Goal: Task Accomplishment & Management: Manage account settings

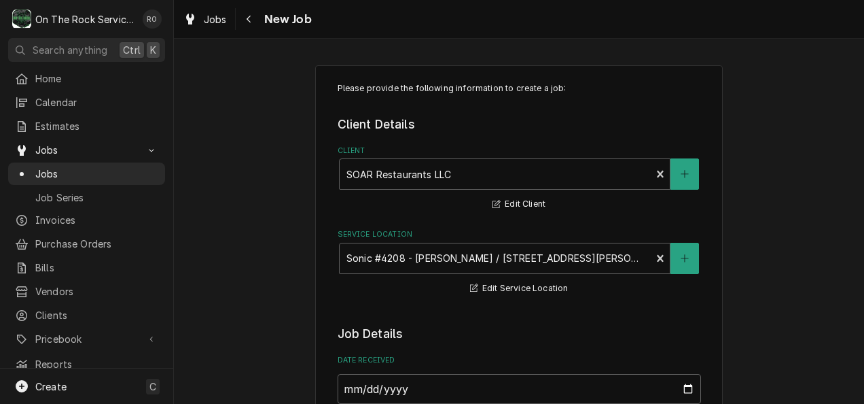
click at [413, 284] on div "Service Location Sonic #4208 - Greer / 119 S Buncombe Rd, Greer, SC 29650 Edit …" at bounding box center [519, 262] width 363 height 67
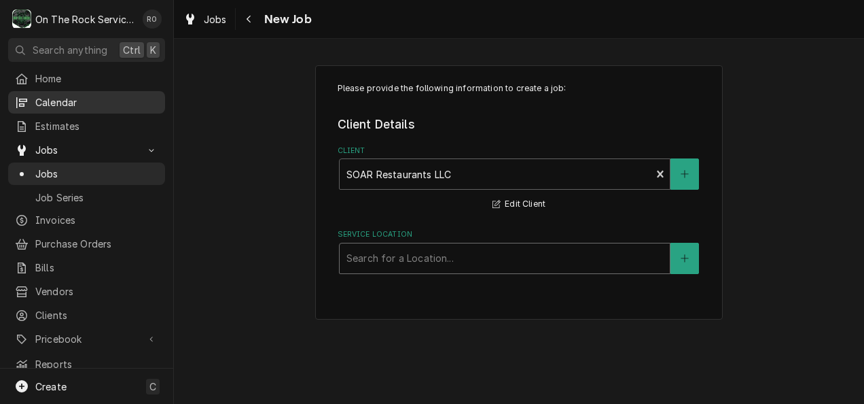
click at [60, 96] on span "Calendar" at bounding box center [96, 102] width 123 height 14
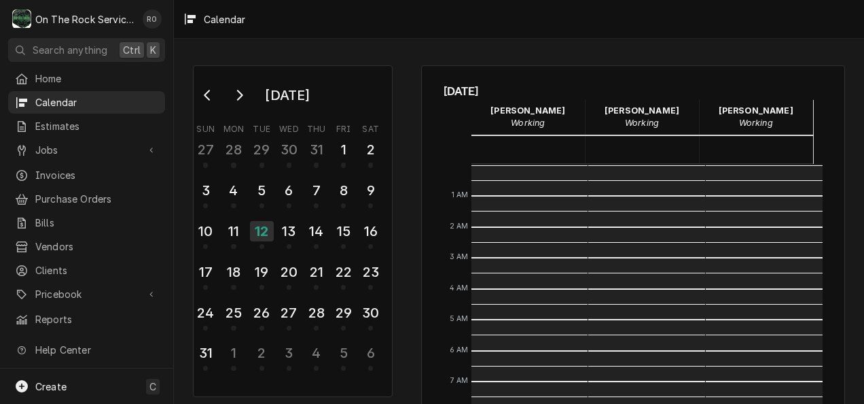
scroll to position [247, 0]
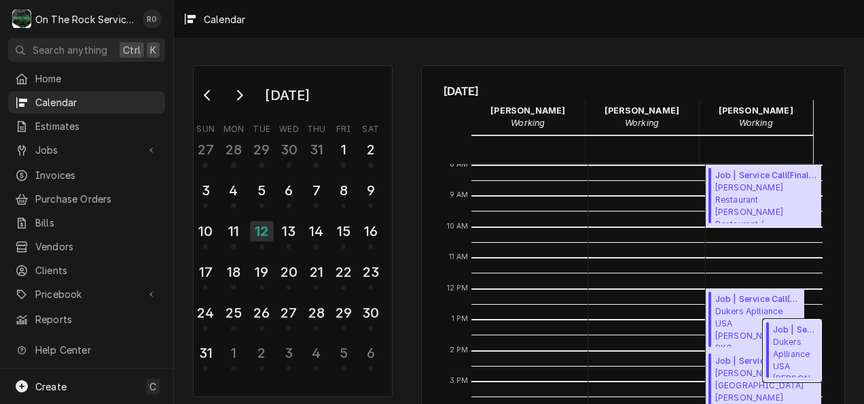
click at [785, 340] on span "Dukers Aplliance USA W.E. Willis PKG 5 / 3223 W Blue Ridge Dr, Greenville, SC 2…" at bounding box center [795, 356] width 45 height 41
click at [284, 227] on div "13" at bounding box center [289, 230] width 24 height 23
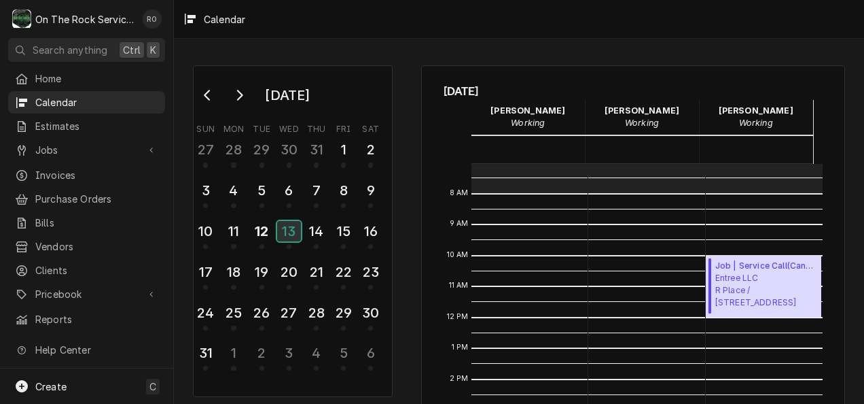
scroll to position [216, 0]
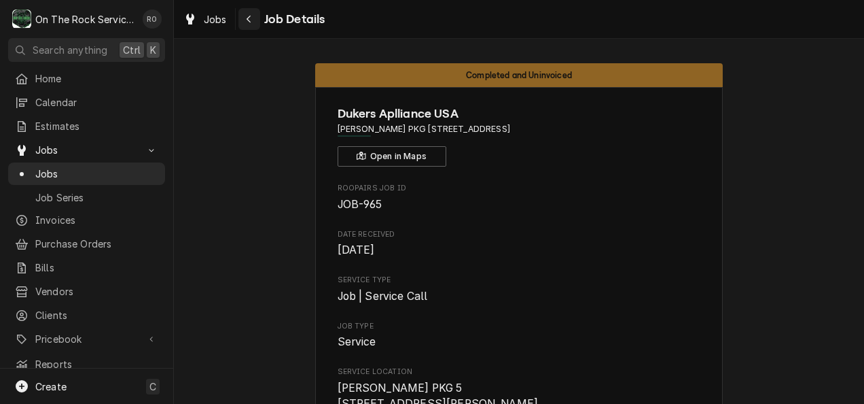
click at [243, 23] on div "Navigate back" at bounding box center [250, 19] width 14 height 14
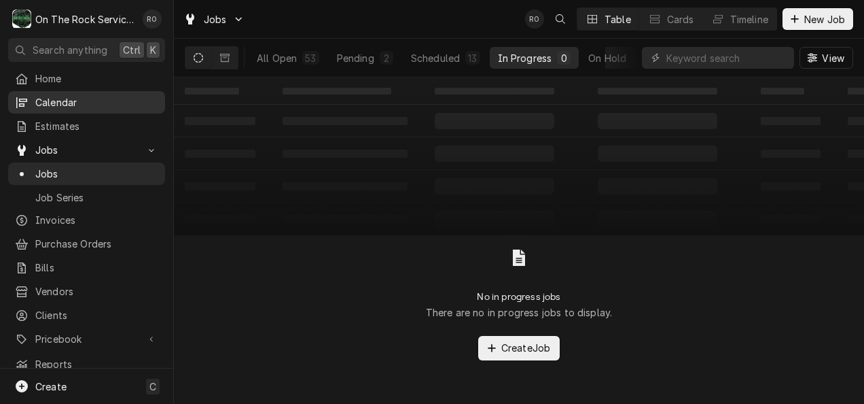
click at [73, 107] on div "Calendar" at bounding box center [86, 102] width 151 height 17
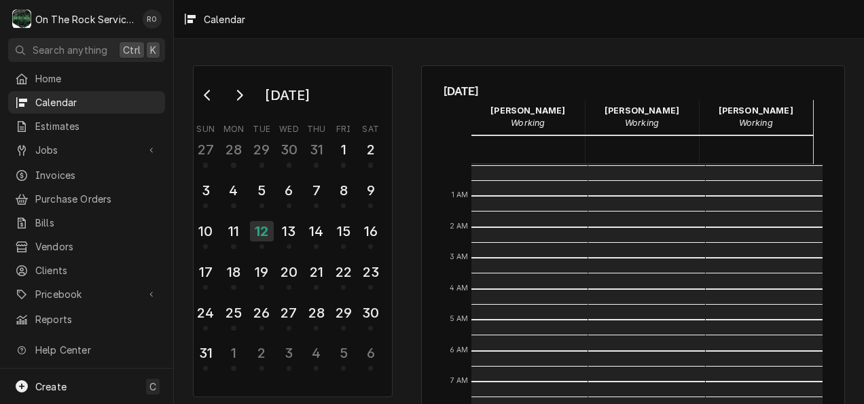
click at [73, 107] on div "Calendar" at bounding box center [86, 102] width 151 height 17
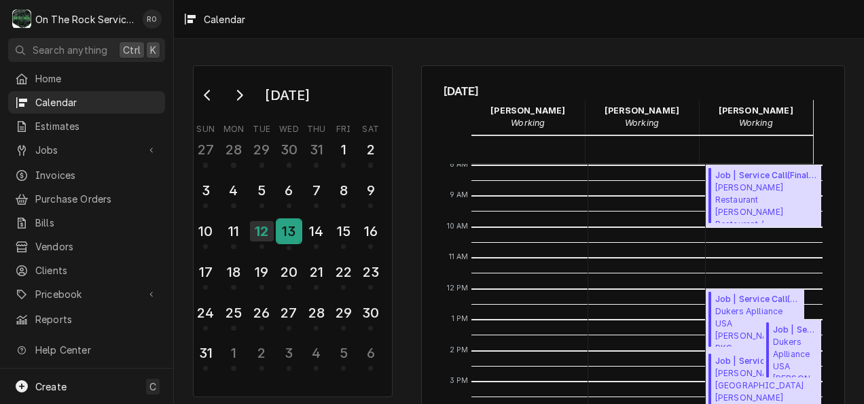
click at [289, 230] on div "13" at bounding box center [289, 230] width 24 height 23
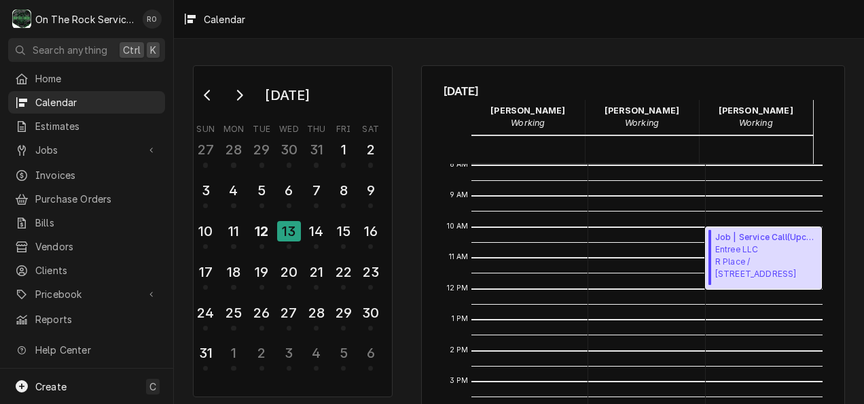
click at [750, 253] on span "Entree LLC R Place / 715 Montague Ave, Greenwood, SC 29649" at bounding box center [766, 261] width 103 height 37
click at [126, 95] on span "Calendar" at bounding box center [96, 102] width 123 height 14
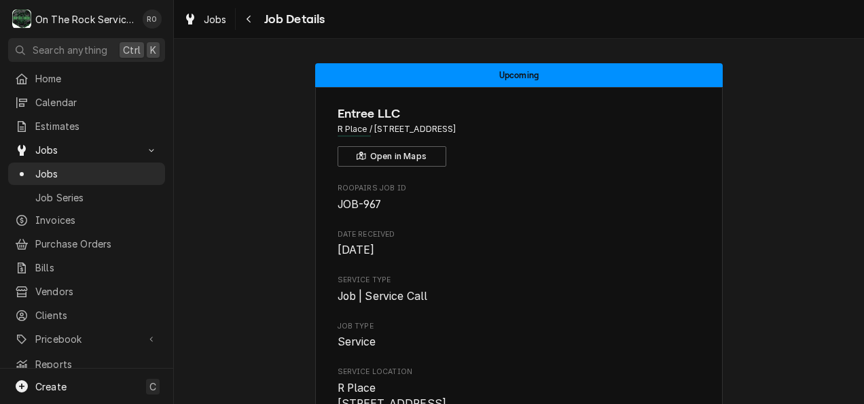
click at [648, 257] on span "[DATE]" at bounding box center [519, 250] width 363 height 16
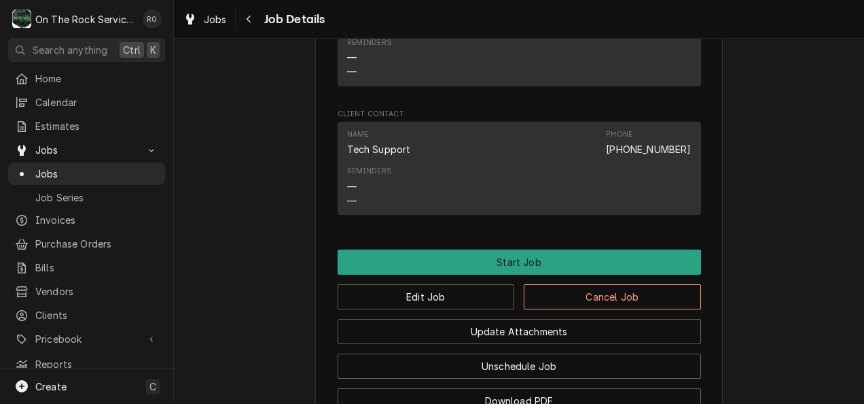
scroll to position [1348, 0]
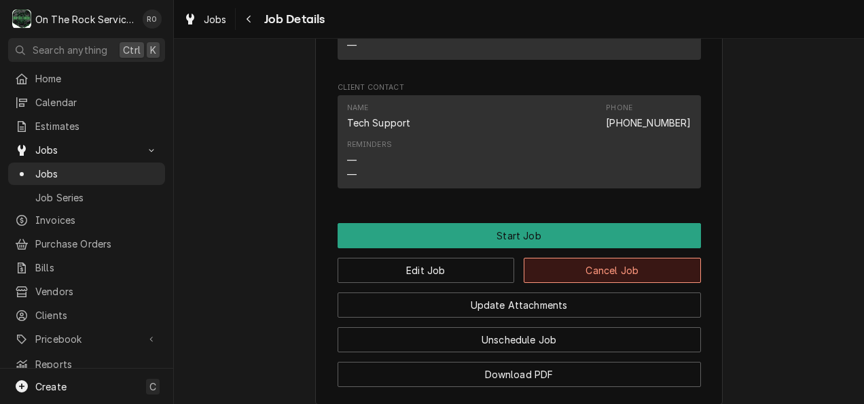
click at [625, 283] on button "Cancel Job" at bounding box center [612, 269] width 177 height 25
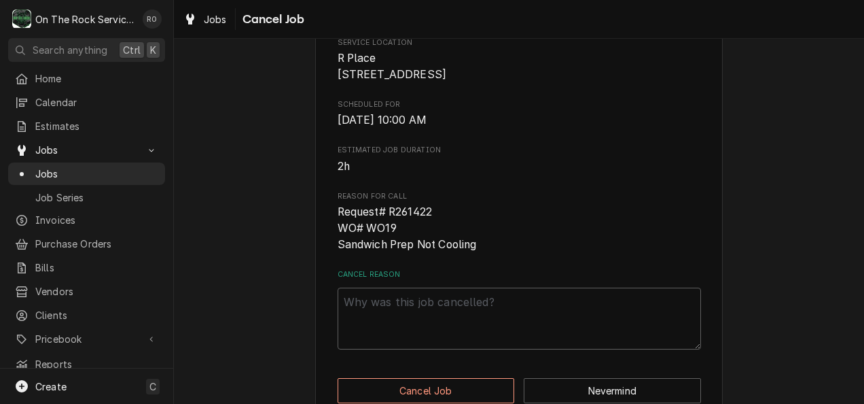
scroll to position [260, 0]
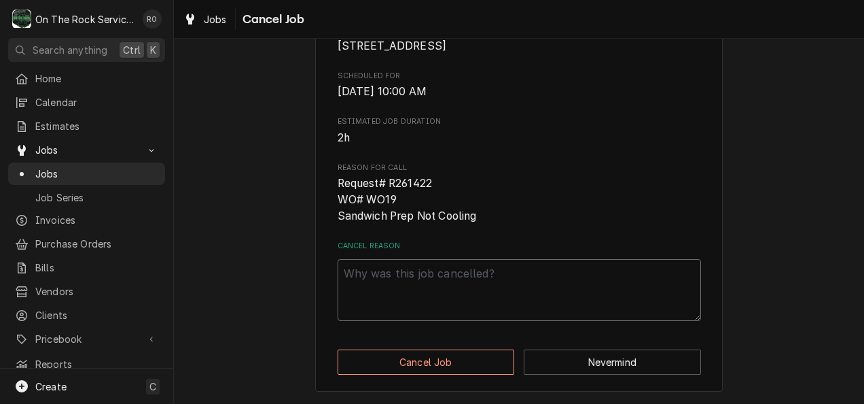
drag, startPoint x: 488, startPoint y: 280, endPoint x: 426, endPoint y: 292, distance: 63.7
click at [426, 292] on textarea "Cancel Reason" at bounding box center [519, 290] width 363 height 62
type textarea "x"
type textarea "c"
type textarea "x"
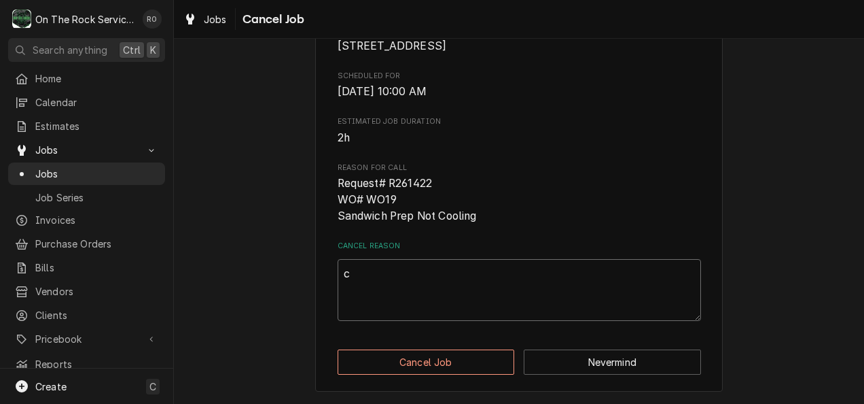
type textarea "cu"
type textarea "x"
type textarea "cus"
type textarea "x"
type textarea "cust"
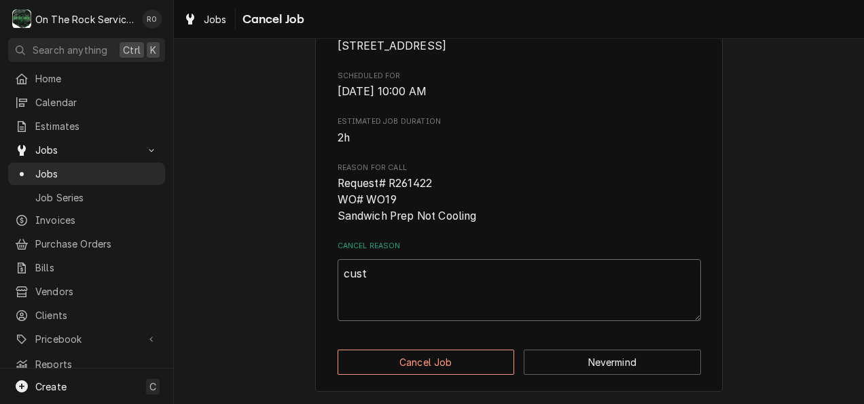
type textarea "x"
type textarea "custo"
type textarea "x"
type textarea "custom"
type textarea "x"
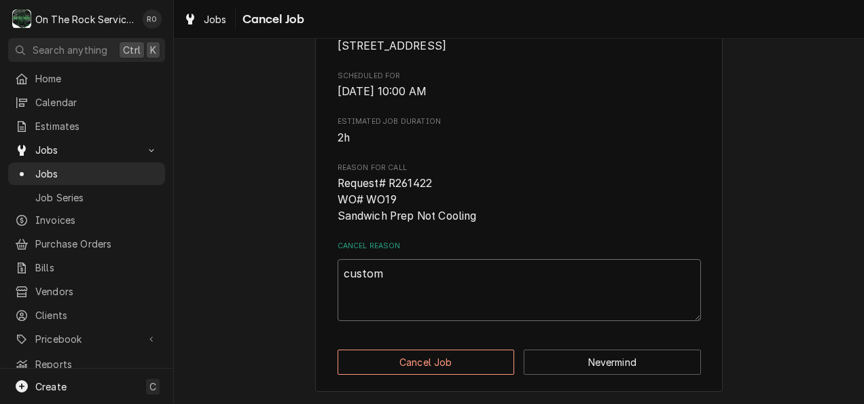
type textarea "custome"
type textarea "x"
type textarea "customer"
type textarea "x"
type textarea "customer"
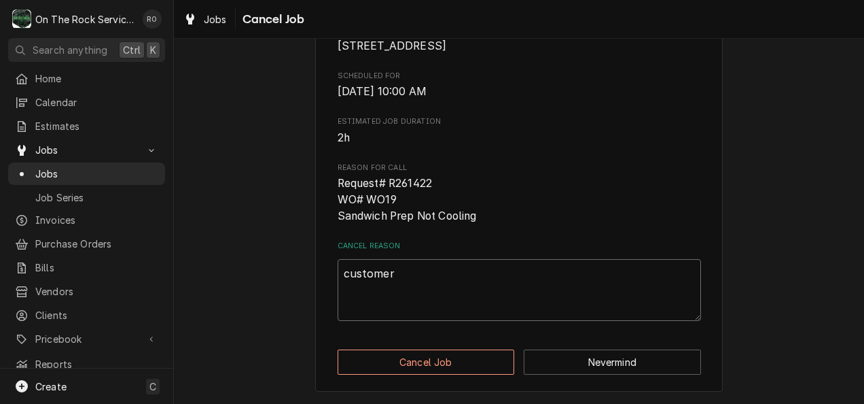
type textarea "x"
type textarea "customer ca"
type textarea "x"
type textarea "customer can"
type textarea "x"
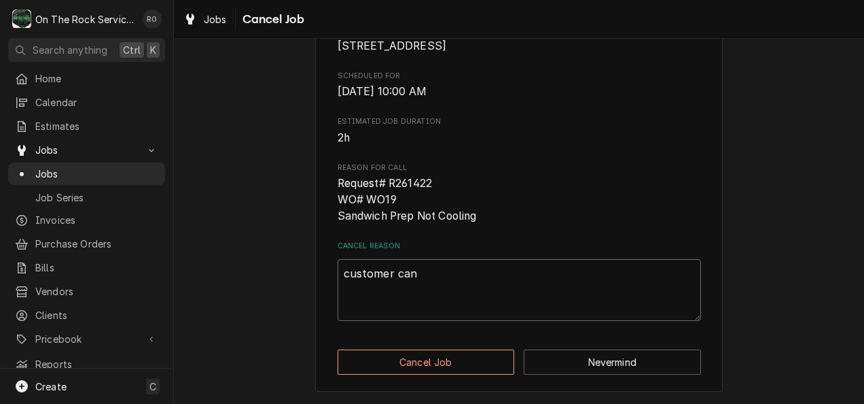
type textarea "customer canc"
type textarea "x"
type textarea "customer cance"
type textarea "x"
type textarea "customer cancel"
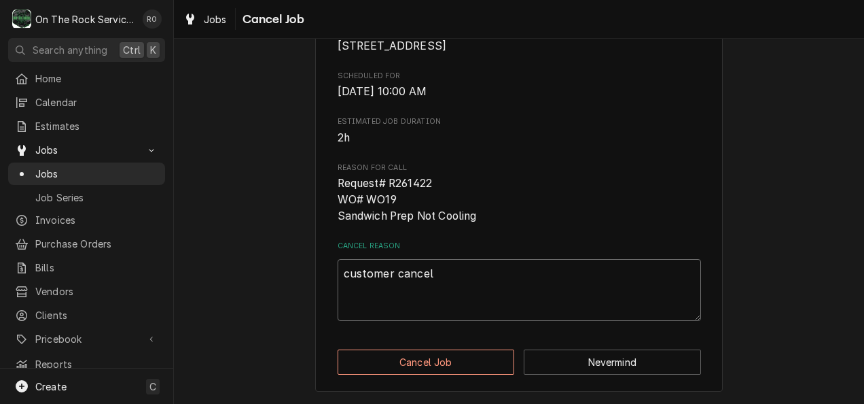
type textarea "x"
type textarea "customer cancele"
type textarea "x"
type textarea "customer canceled"
type textarea "x"
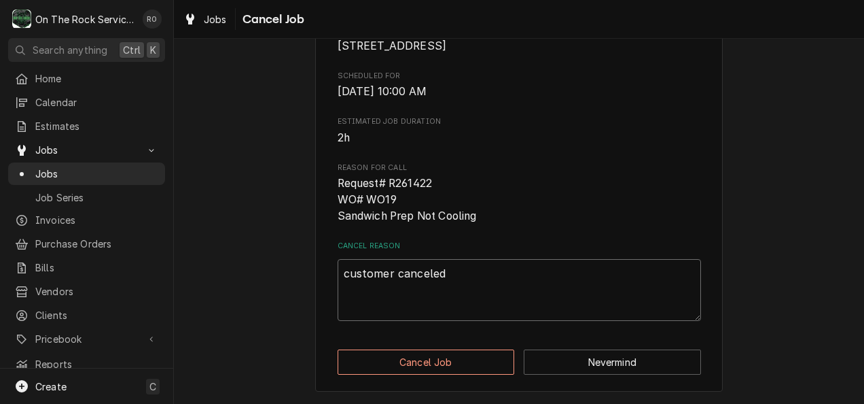
type textarea "customer cancele"
type textarea "x"
type textarea "customer cancel"
type textarea "x"
type textarea "customer cancell"
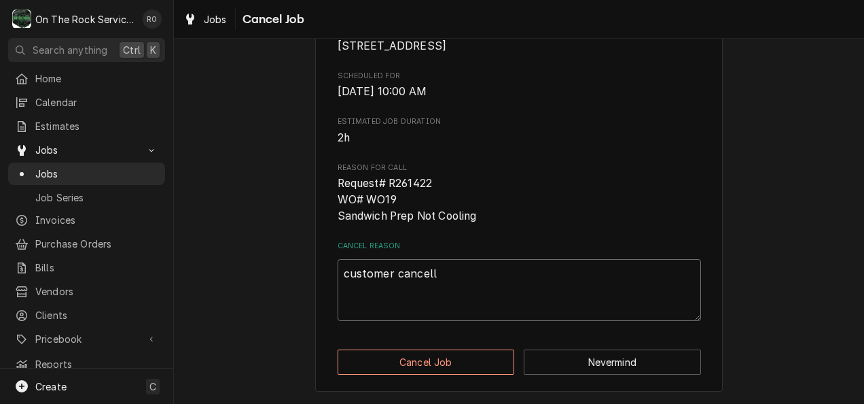
type textarea "x"
type textarea "customer cancelle"
type textarea "x"
type textarea "customer cancelled"
type textarea "x"
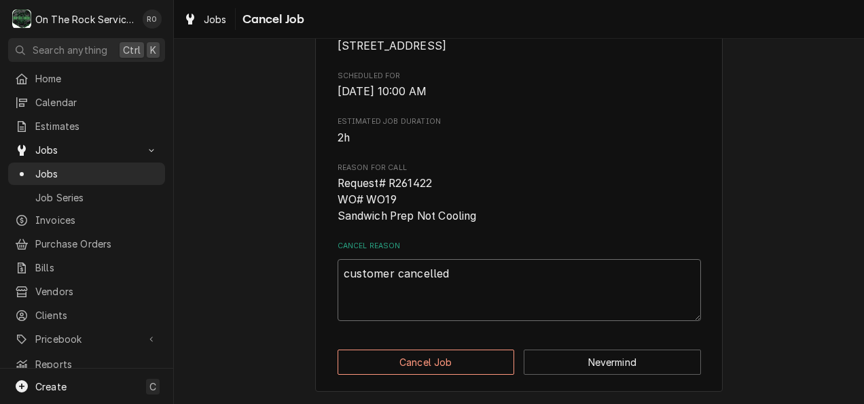
type textarea "customer cancelle"
type textarea "x"
type textarea "customer cancell"
type textarea "x"
type textarea "customer cancel"
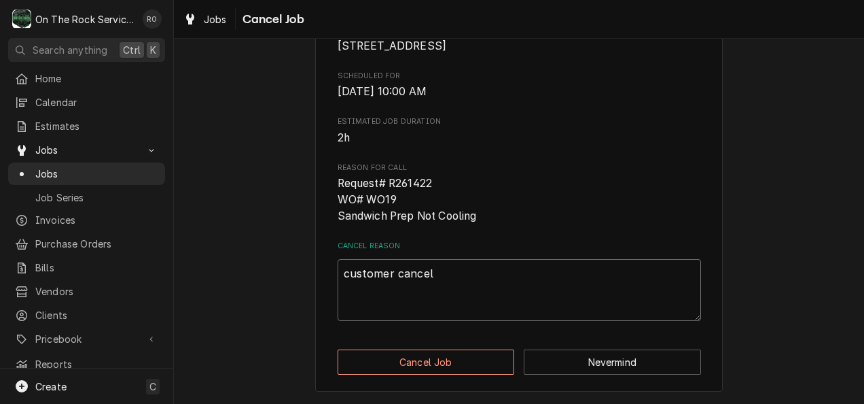
type textarea "x"
type textarea "customer cance"
type textarea "x"
type textarea "customer canc"
type textarea "x"
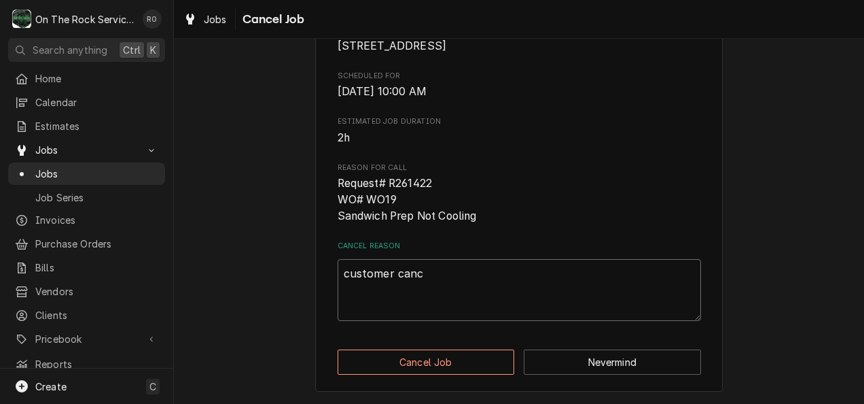
type textarea "customer can"
type textarea "x"
type textarea "customer ca"
type textarea "x"
type textarea "customer c"
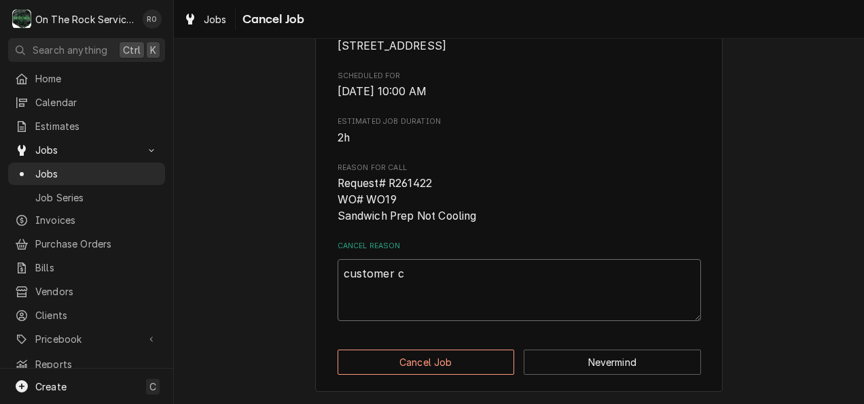
type textarea "x"
type textarea "customer"
type textarea "x"
type textarea "customer"
type textarea "x"
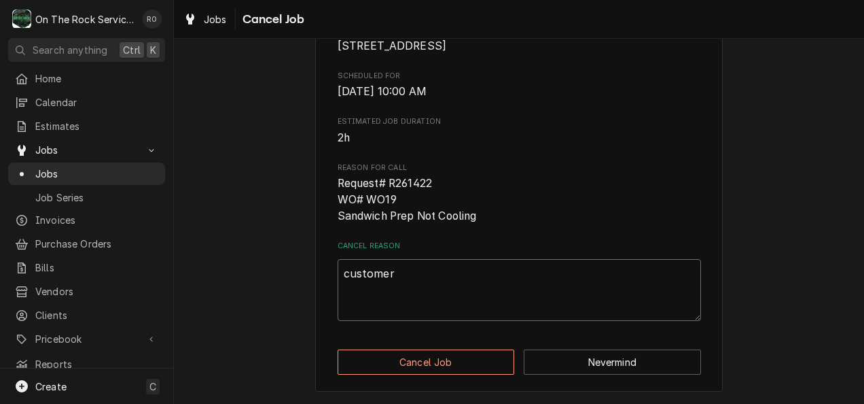
type textarea "custome"
type textarea "x"
type textarea "custom"
type textarea "x"
type textarea "custo"
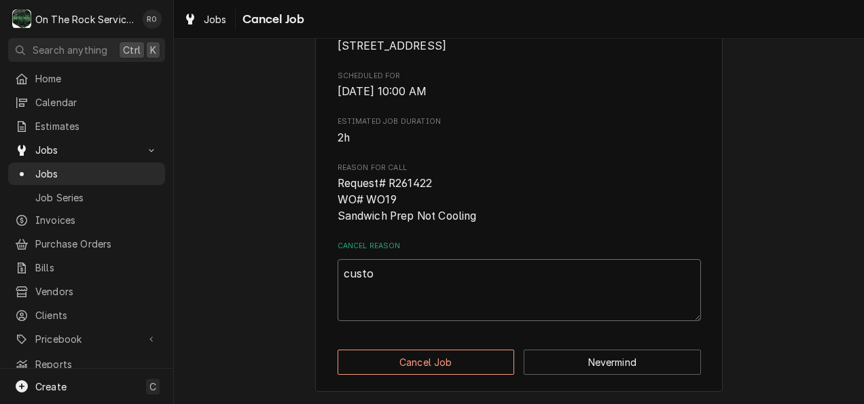
type textarea "x"
type textarea "cust"
type textarea "x"
type textarea "cus"
type textarea "x"
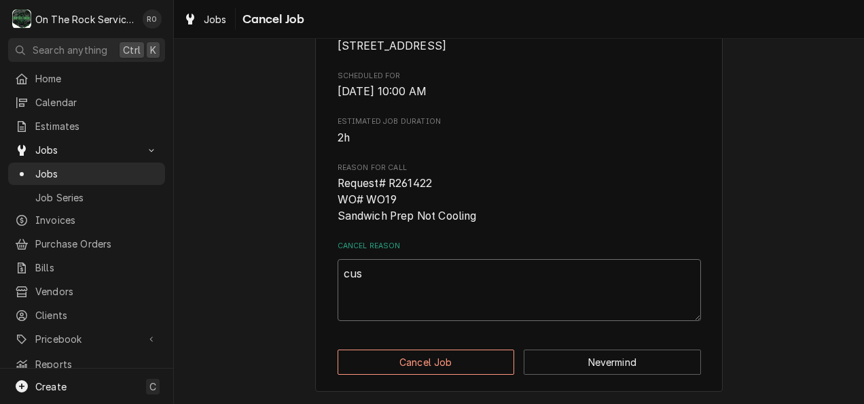
type textarea "cu"
type textarea "x"
type textarea "c"
type textarea "x"
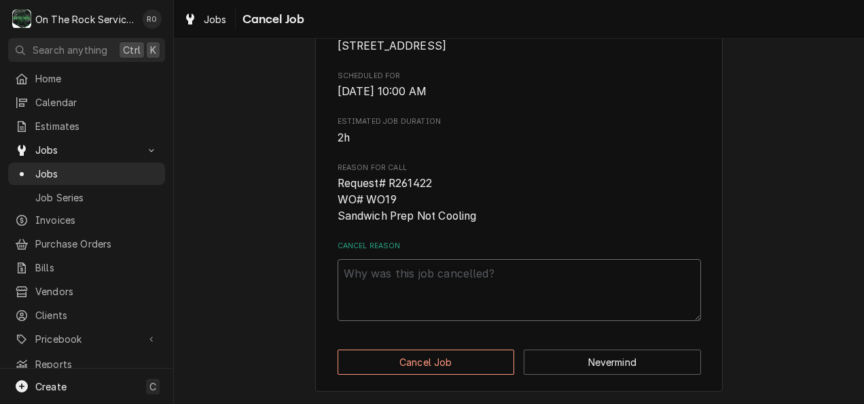
type textarea "R"
type textarea "x"
type textarea "Re"
type textarea "x"
type textarea "Reb"
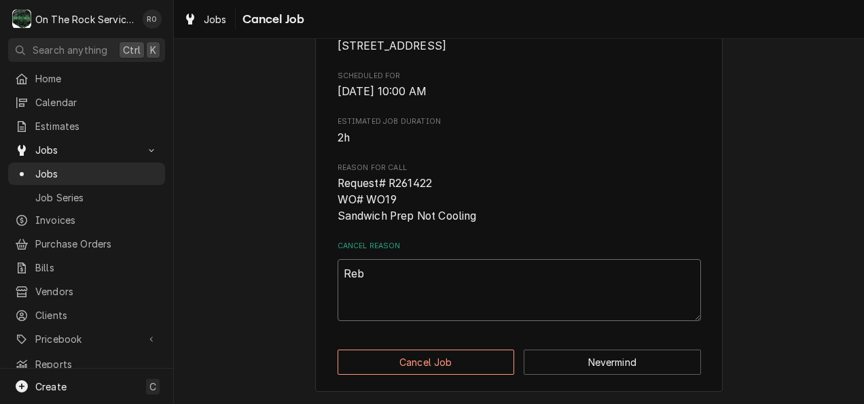
type textarea "x"
type textarea "Rebe"
type textarea "x"
type textarea "Rebec"
type textarea "x"
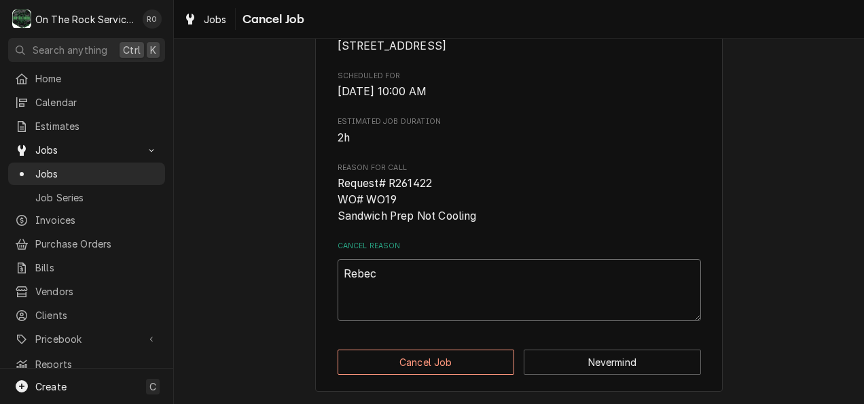
type textarea "Rebecc"
type textarea "x"
type textarea "Rebecca"
type textarea "x"
type textarea "Rebecca"
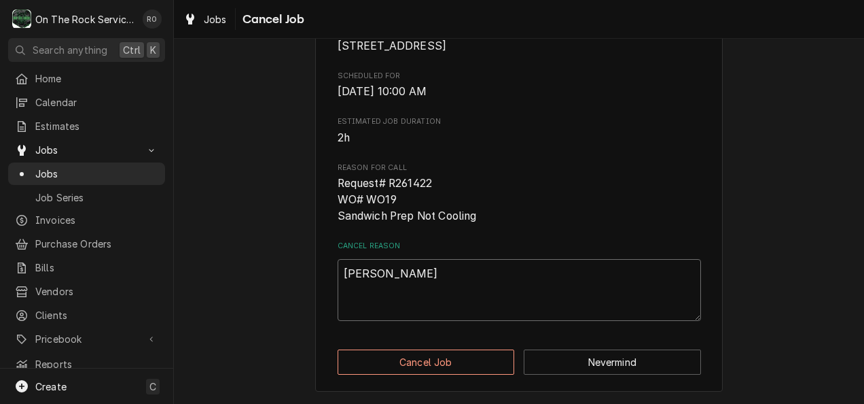
type textarea "x"
type textarea "Rebecca f"
type textarea "x"
type textarea "Rebecca fr"
type textarea "x"
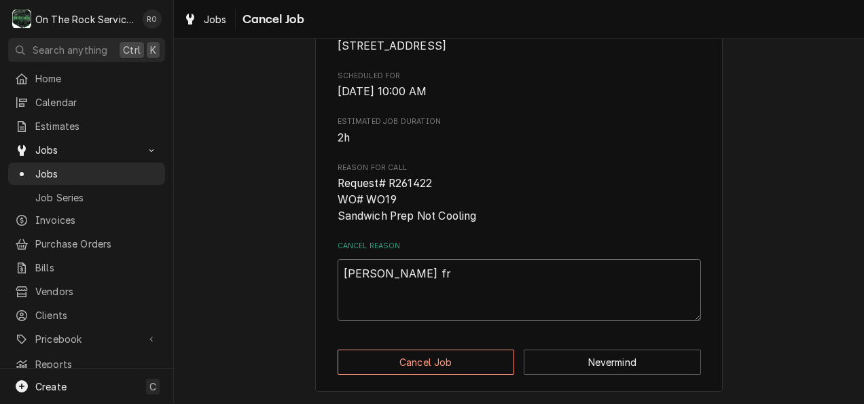
type textarea "Rebecca fro"
type textarea "x"
type textarea "Rebecca from"
type textarea "x"
type textarea "Rebecca from"
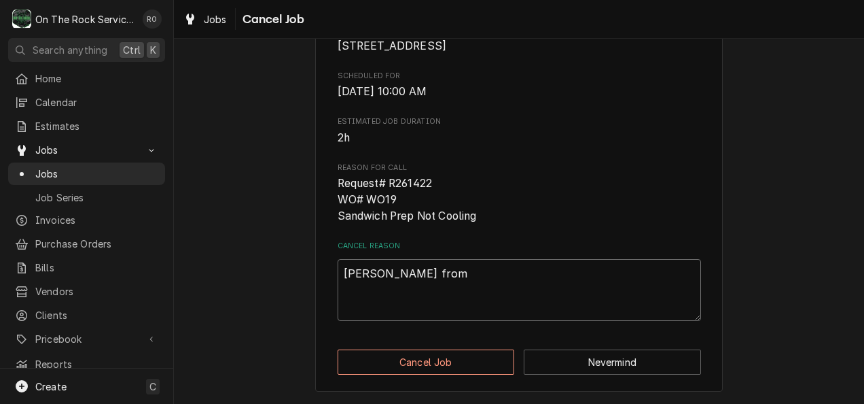
type textarea "x"
type textarea "Rebecca from N"
type textarea "x"
type textarea "Rebecca from NS"
type textarea "x"
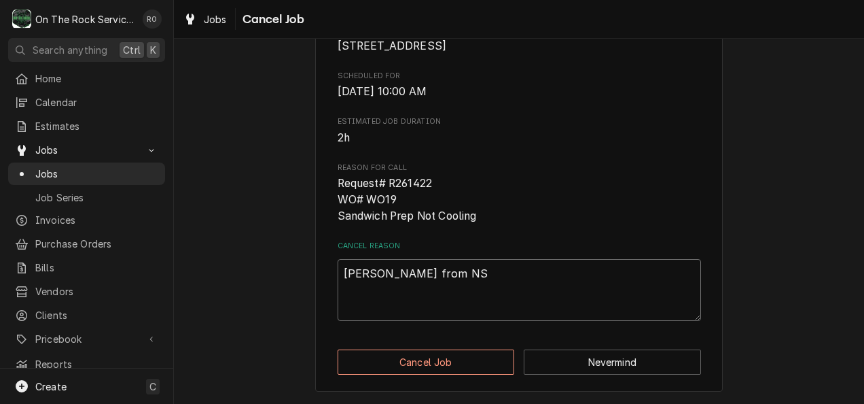
type textarea "Rebecca from NSC"
type textarea "x"
type textarea "Rebecca from NSC"
type textarea "x"
type textarea "Rebecca from NSC c"
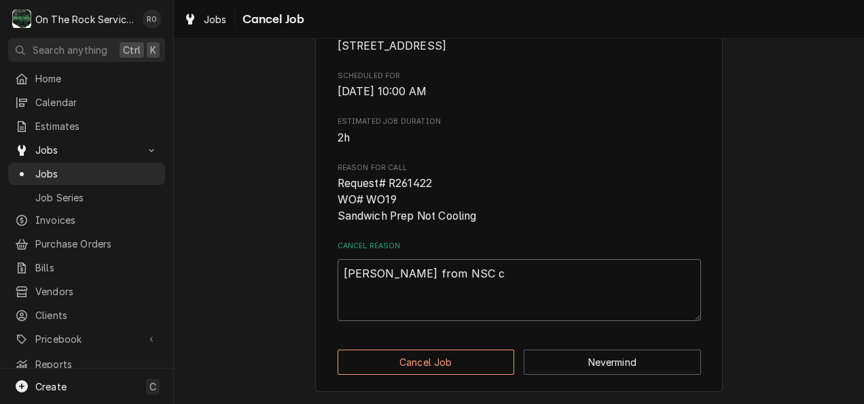
type textarea "x"
type textarea "Rebecca from NSC ca"
type textarea "x"
type textarea "Rebecca from NSC cal"
type textarea "x"
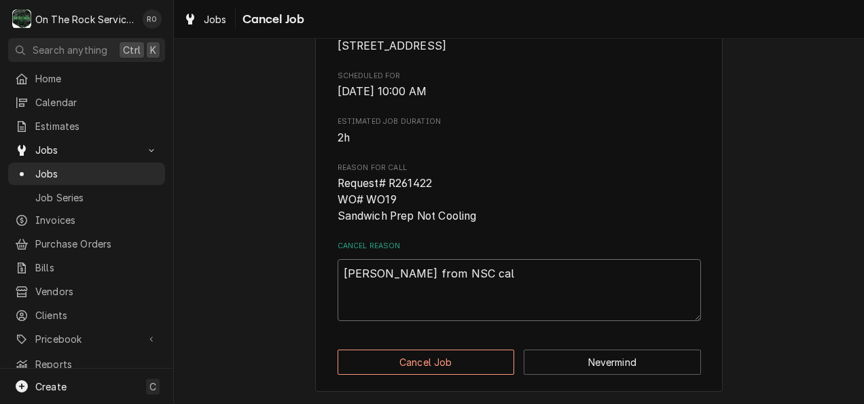
type textarea "Rebecca from NSC call"
type textarea "x"
type textarea "Rebecca from NSC calle"
type textarea "x"
type textarea "Rebecca from NSC called"
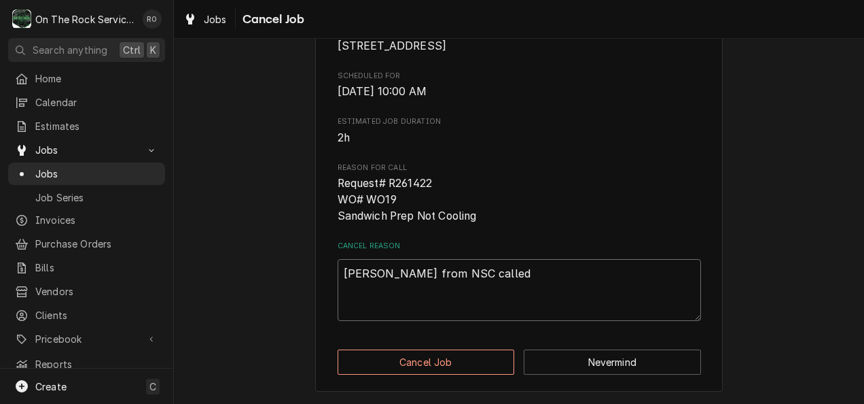
type textarea "x"
type textarea "Rebecca from NSC called"
type textarea "x"
type textarea "Rebecca from NSC called a"
type textarea "x"
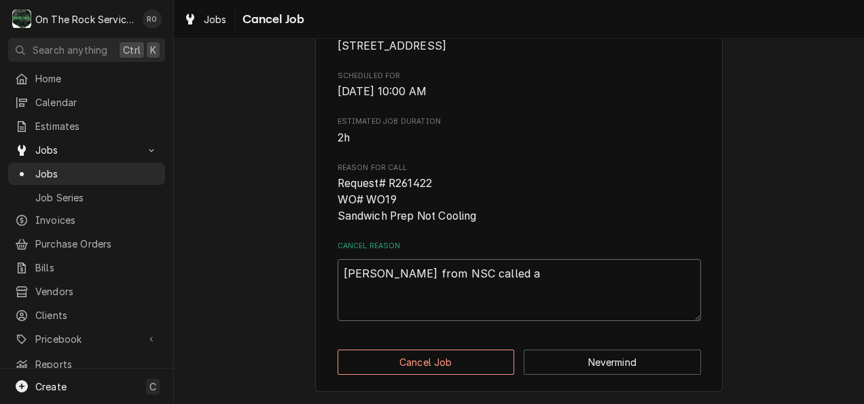
type textarea "Rebecca from NSC called an"
type textarea "x"
type textarea "Rebecca from NSC called and"
type textarea "x"
type textarea "Rebecca from NSC called and c"
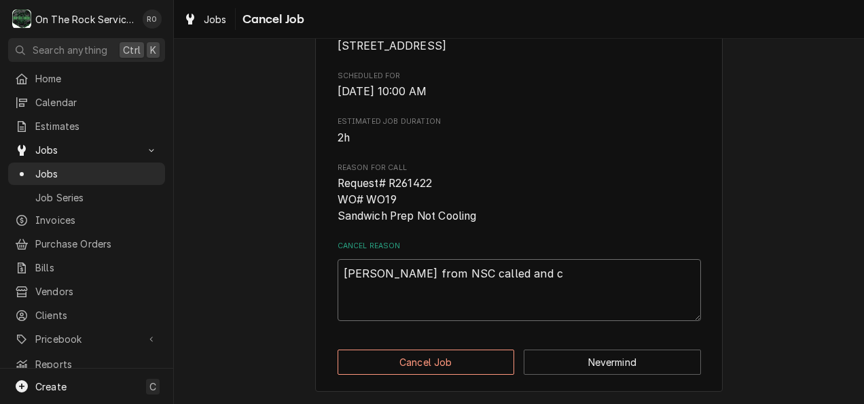
type textarea "x"
type textarea "Rebecca from NSC called and cs"
type textarea "x"
type textarea "Rebecca from NSC called and c"
type textarea "x"
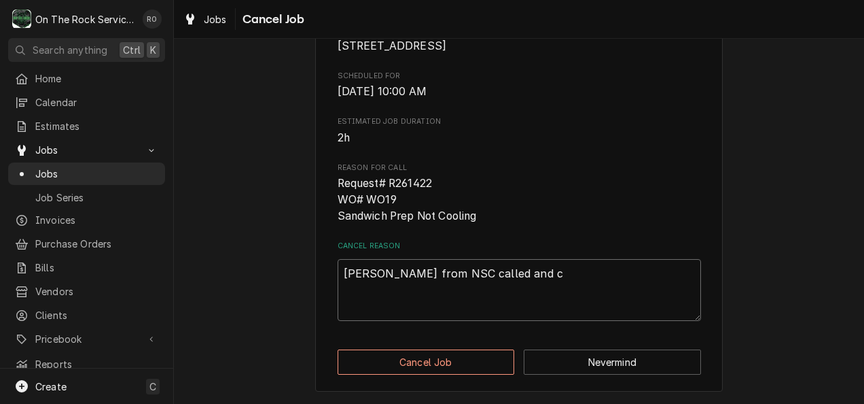
type textarea "Rebecca from NSC called and ca"
type textarea "x"
type textarea "Rebecca from NSC called and can"
type textarea "x"
type textarea "Rebecca from NSC called and canc"
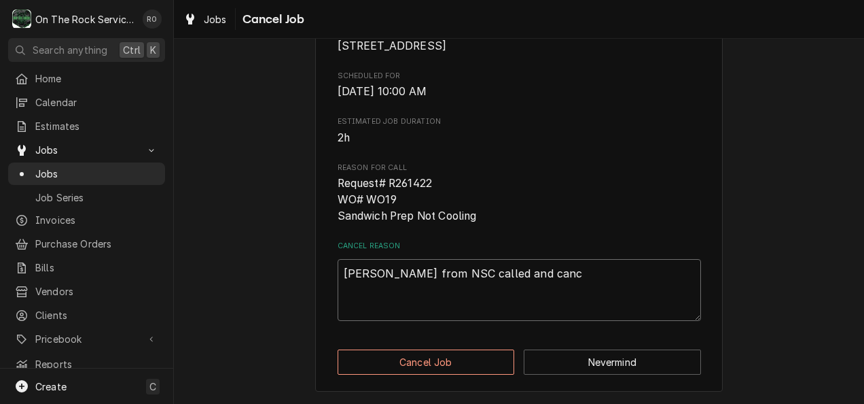
type textarea "x"
type textarea "Rebecca from NSC called and cance"
type textarea "x"
type textarea "Rebecca from NSC called and cancel"
type textarea "x"
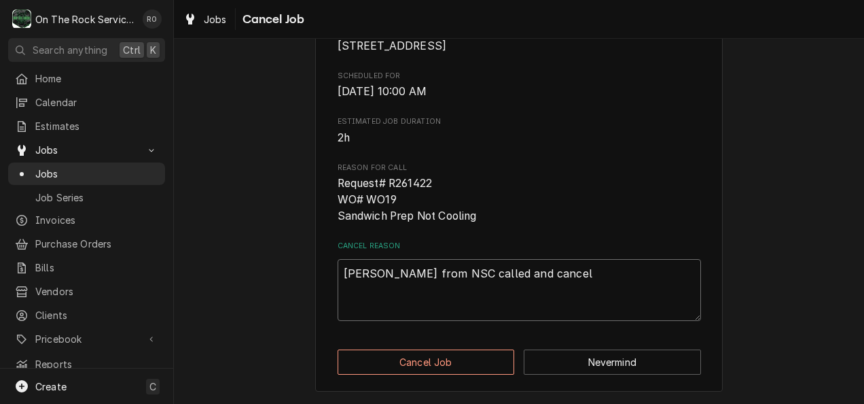
type textarea "Rebecca from NSC called and cancell"
type textarea "x"
type textarea "Rebecca from NSC called and cancelle"
type textarea "x"
type textarea "Rebecca from NSC called and cancelled"
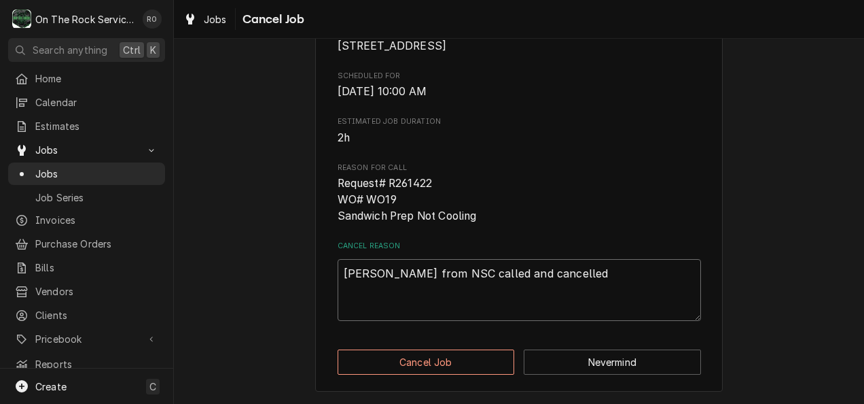
type textarea "x"
type textarea "Rebecca from NSC called and cancelled"
type textarea "x"
type textarea "Rebecca from NSC called and cancelled s"
type textarea "x"
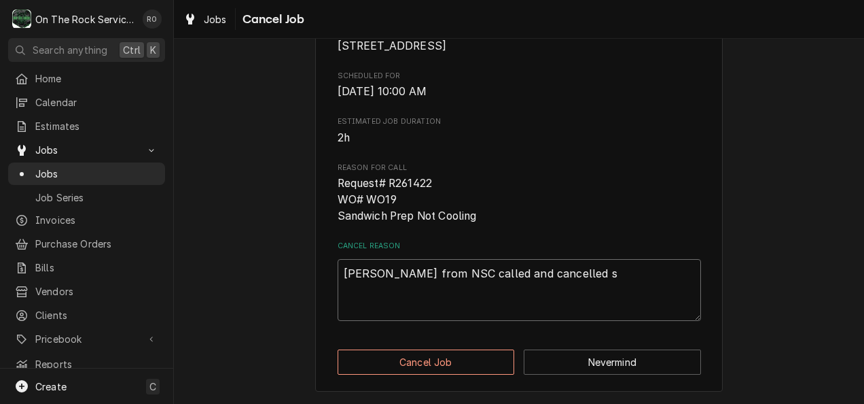
type textarea "Rebecca from NSC called and cancelled se"
type textarea "x"
type textarea "Rebecca from NSC called and cancelled ser"
type textarea "x"
type textarea "Rebecca from NSC called and cancelled serv"
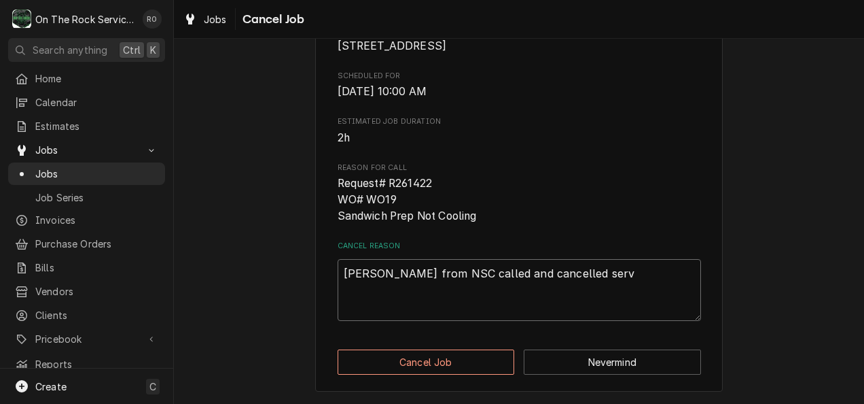
type textarea "x"
type textarea "Rebecca from NSC called and cancelled servi"
type textarea "x"
type textarea "Rebecca from NSC called and cancelled servic"
type textarea "x"
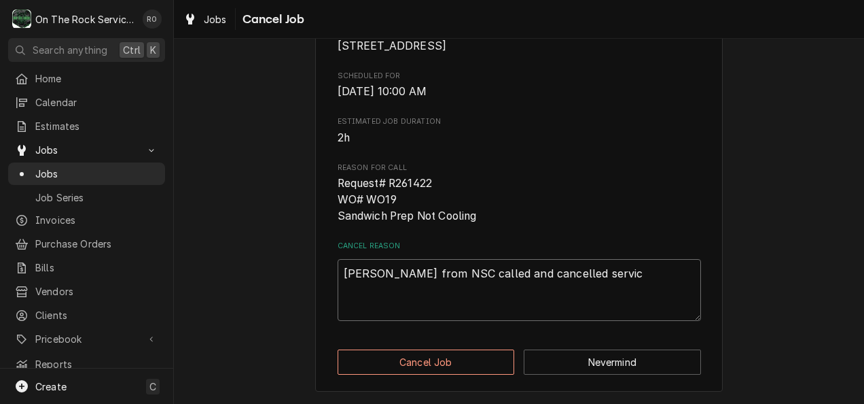
type textarea "Rebecca from NSC called and cancelled service"
type textarea "x"
type textarea "Rebecca from NSC called and cancelled service"
type textarea "x"
type textarea "Rebecca from NSC called and cancelled service c"
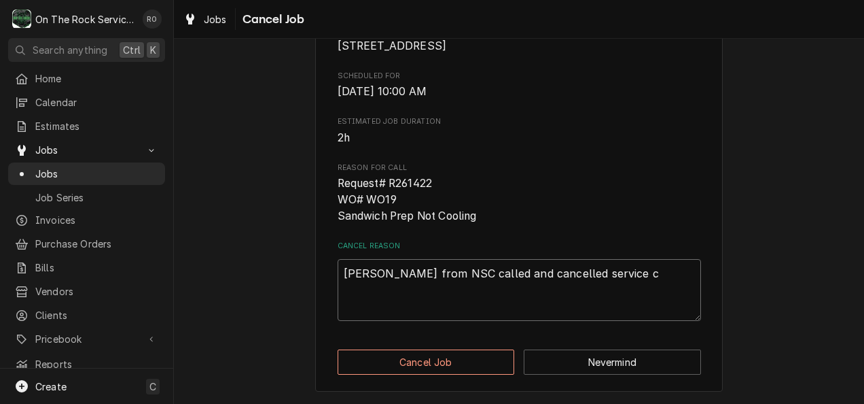
type textarea "x"
type textarea "Rebecca from NSC called and cancelled service ca"
type textarea "x"
type textarea "Rebecca from NSC called and cancelled service cal"
type textarea "x"
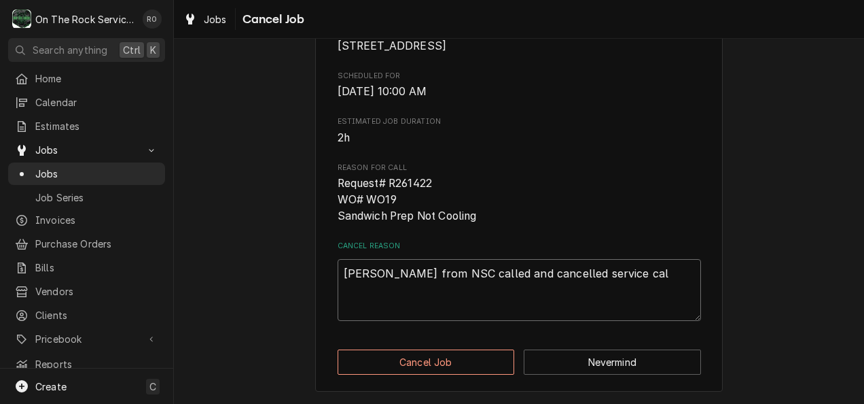
type textarea "Rebecca from NSC called and cancelled service call"
type textarea "x"
type textarea "Rebecca from NSC called and cancelled service cal"
type textarea "x"
type textarea "Rebecca from NSC called and cancelled service ca"
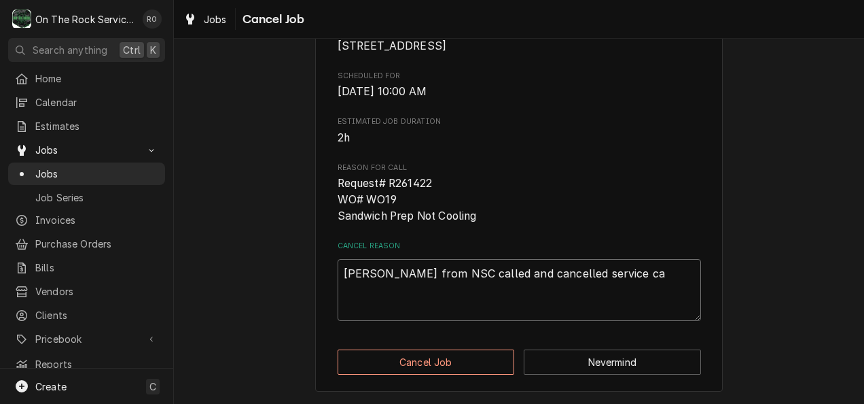
type textarea "x"
type textarea "Rebecca from NSC called and cancelled service c"
type textarea "x"
type textarea "Rebecca from NSC called and cancelled service"
type textarea "x"
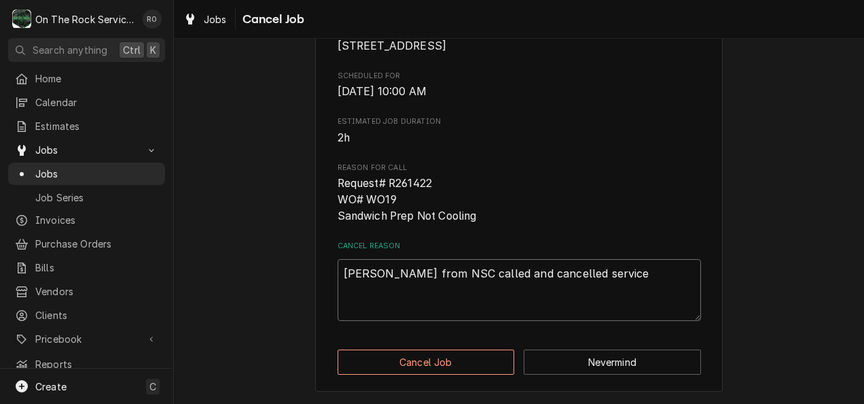
type textarea "Rebecca from NSC called and cancelled service"
type textarea "x"
type textarea "Rebecca from NSC called and cancelled servic"
type textarea "x"
type textarea "Rebecca from NSC called and cancelled servi"
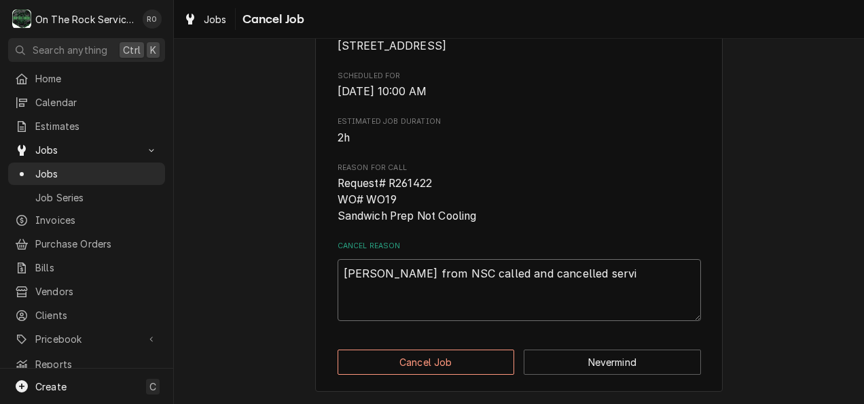
type textarea "x"
type textarea "Rebecca from NSC called and cancelled serv"
type textarea "x"
type textarea "Rebecca from NSC called and cancelled ser"
type textarea "x"
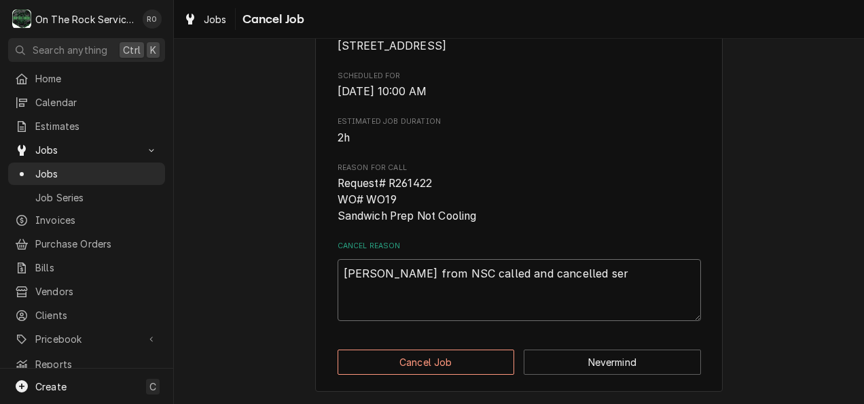
type textarea "Rebecca from NSC called and cancelled se"
click at [440, 360] on button "Cancel Job" at bounding box center [426, 361] width 177 height 25
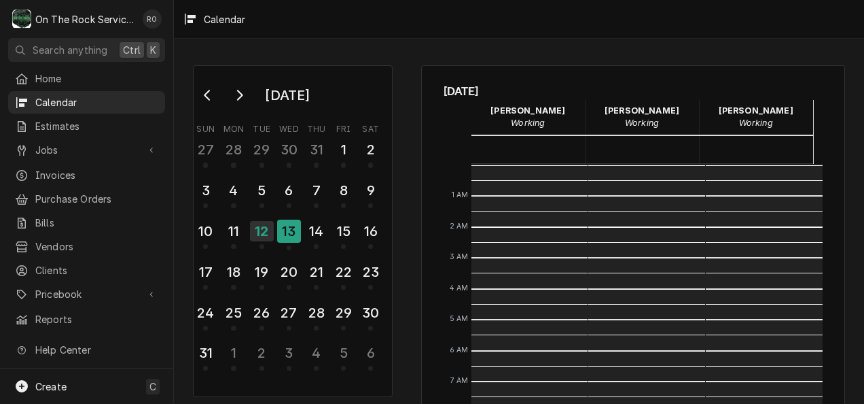
scroll to position [247, 0]
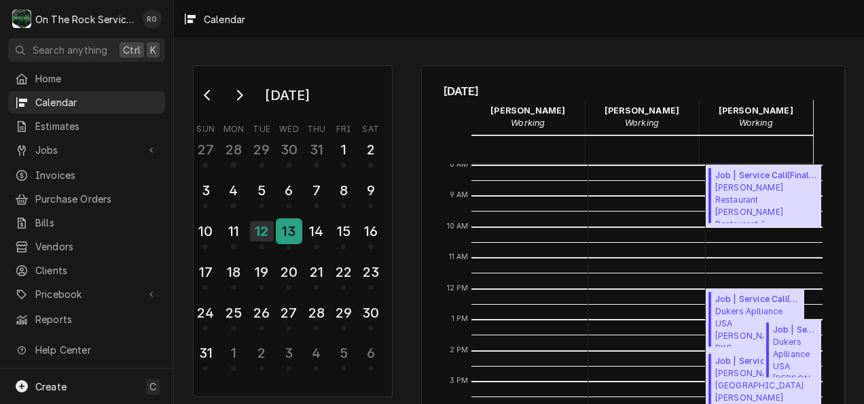
click at [289, 228] on div "13" at bounding box center [289, 230] width 24 height 23
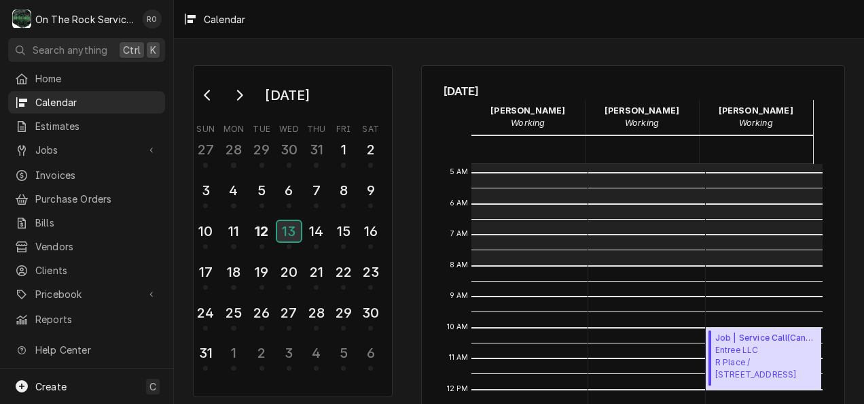
scroll to position [149, 0]
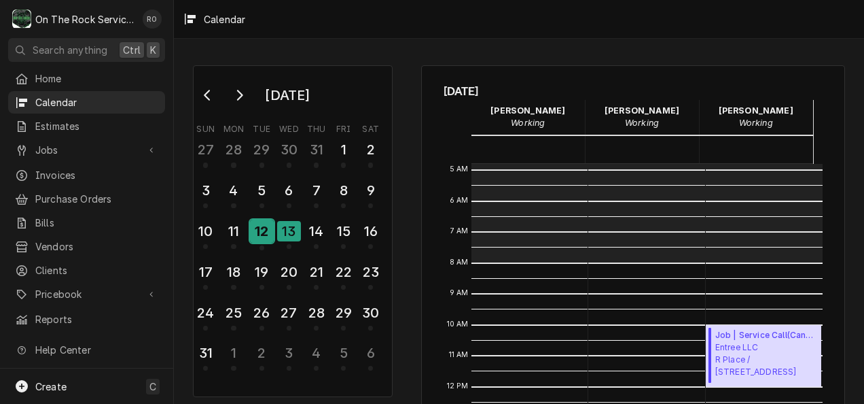
click at [268, 238] on div "12" at bounding box center [262, 230] width 24 height 23
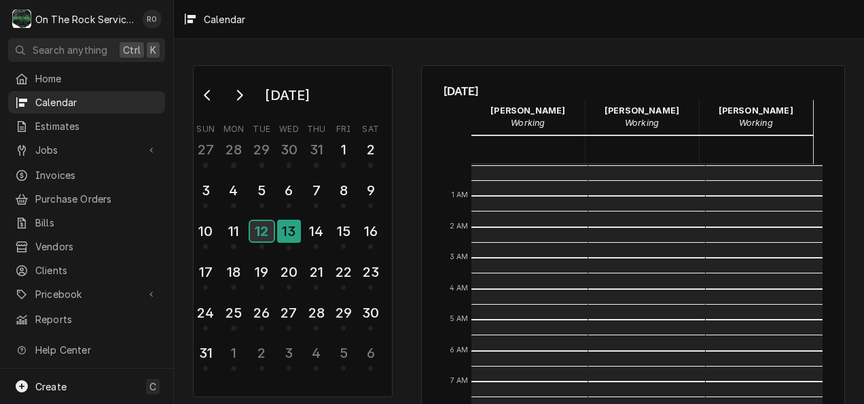
scroll to position [247, 0]
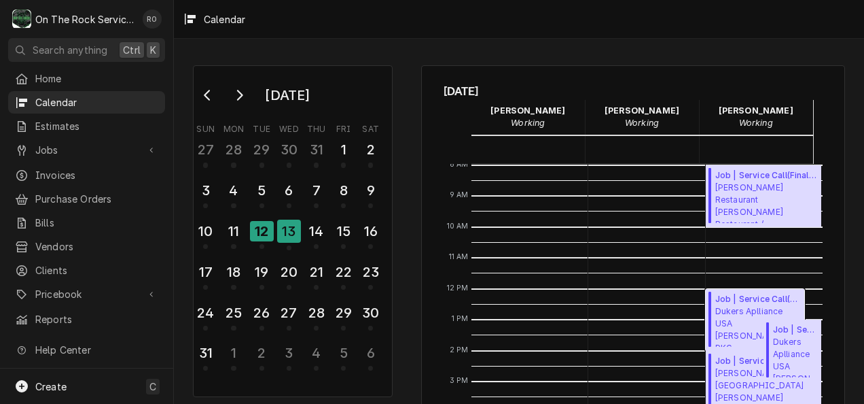
click at [730, 317] on span "Dukers Aplliance USA W.E. Willis PKG 5 / 3223 W Blue Ridge Dr, Greenville, SC 2…" at bounding box center [757, 325] width 85 height 41
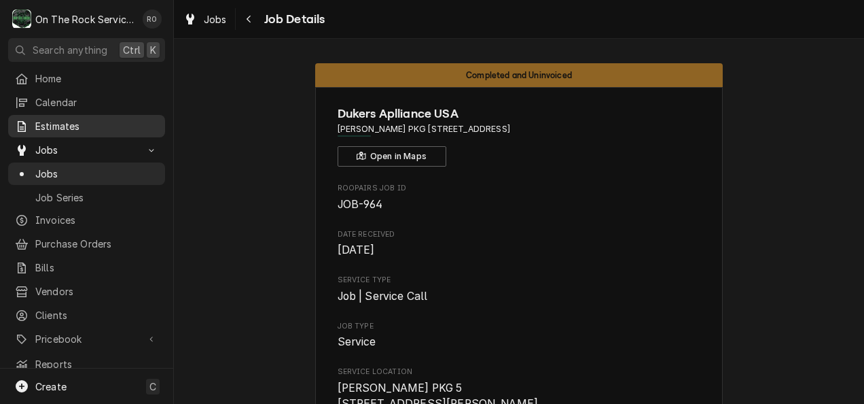
click at [69, 121] on span "Estimates" at bounding box center [96, 126] width 123 height 14
